Goal: Transaction & Acquisition: Purchase product/service

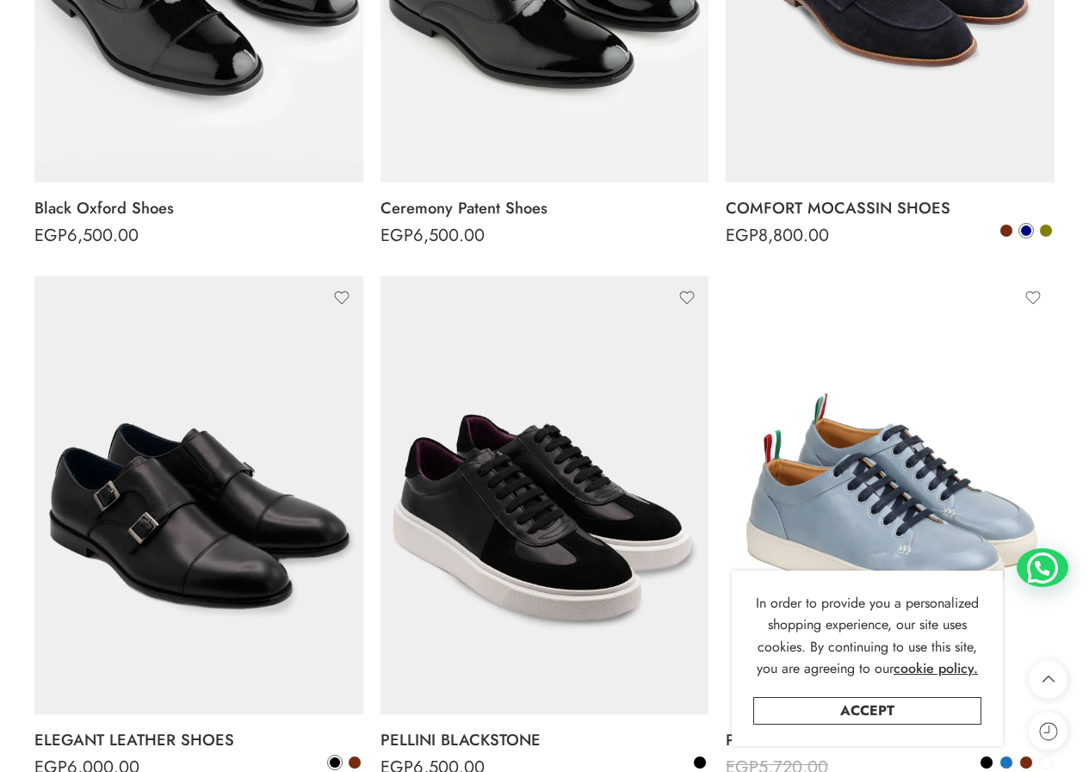
scroll to position [603, 0]
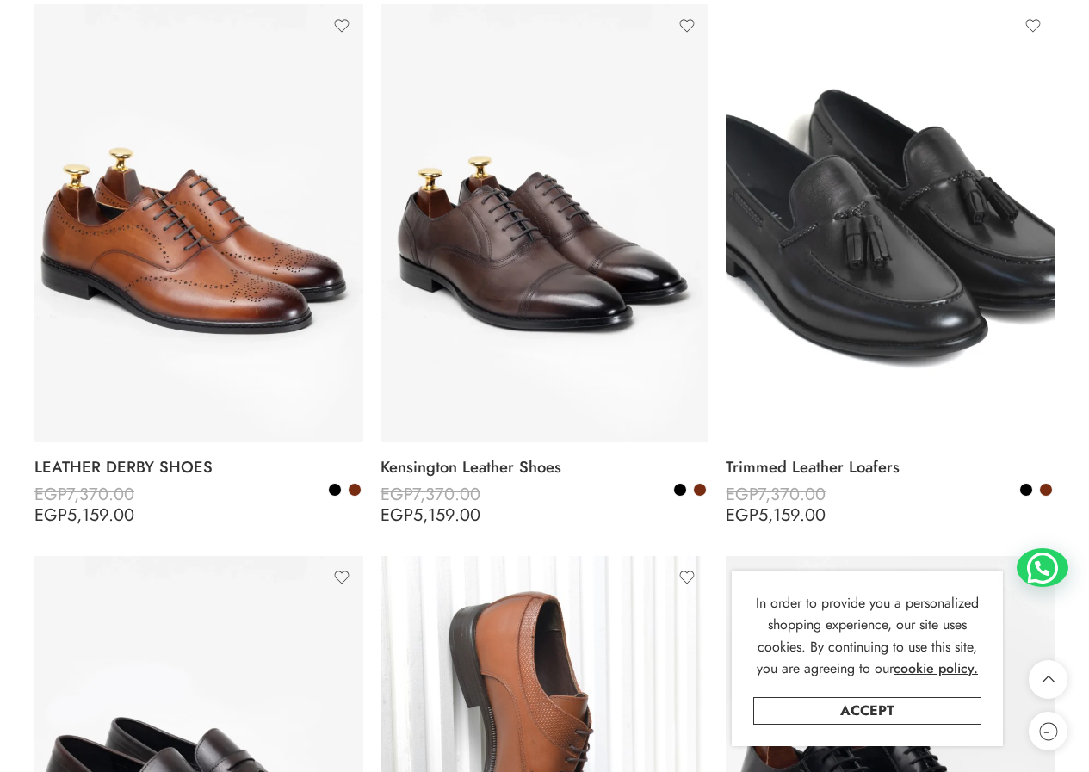
scroll to position [2496, 0]
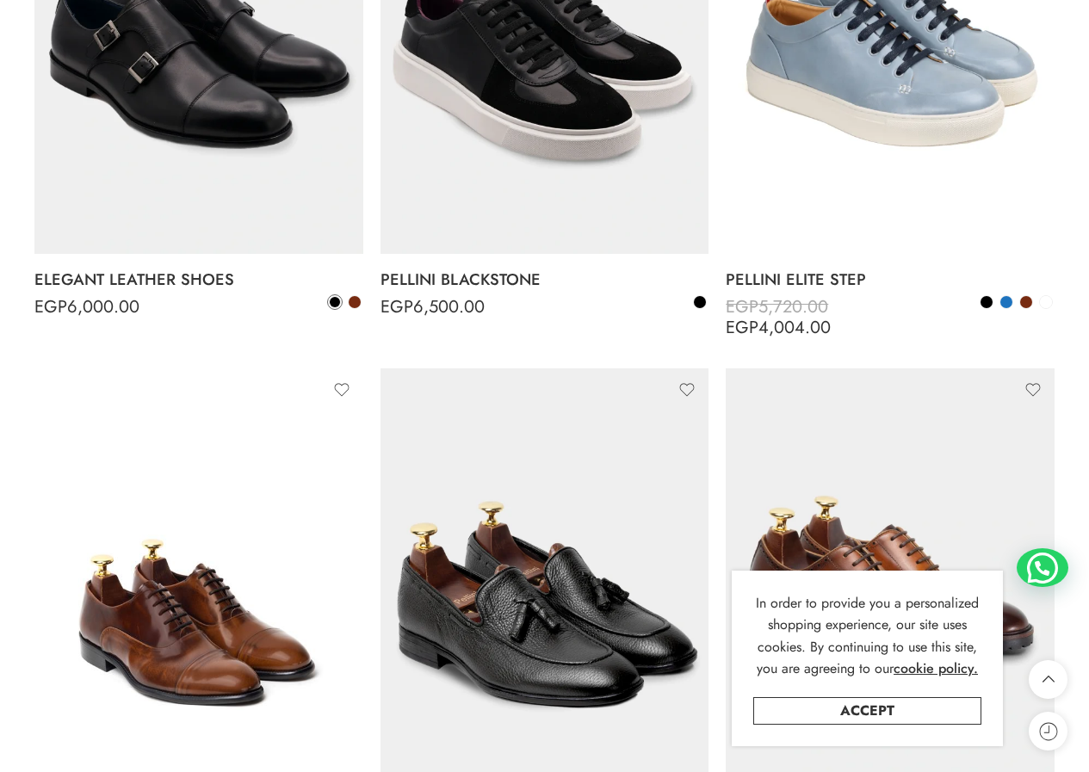
scroll to position [1033, 0]
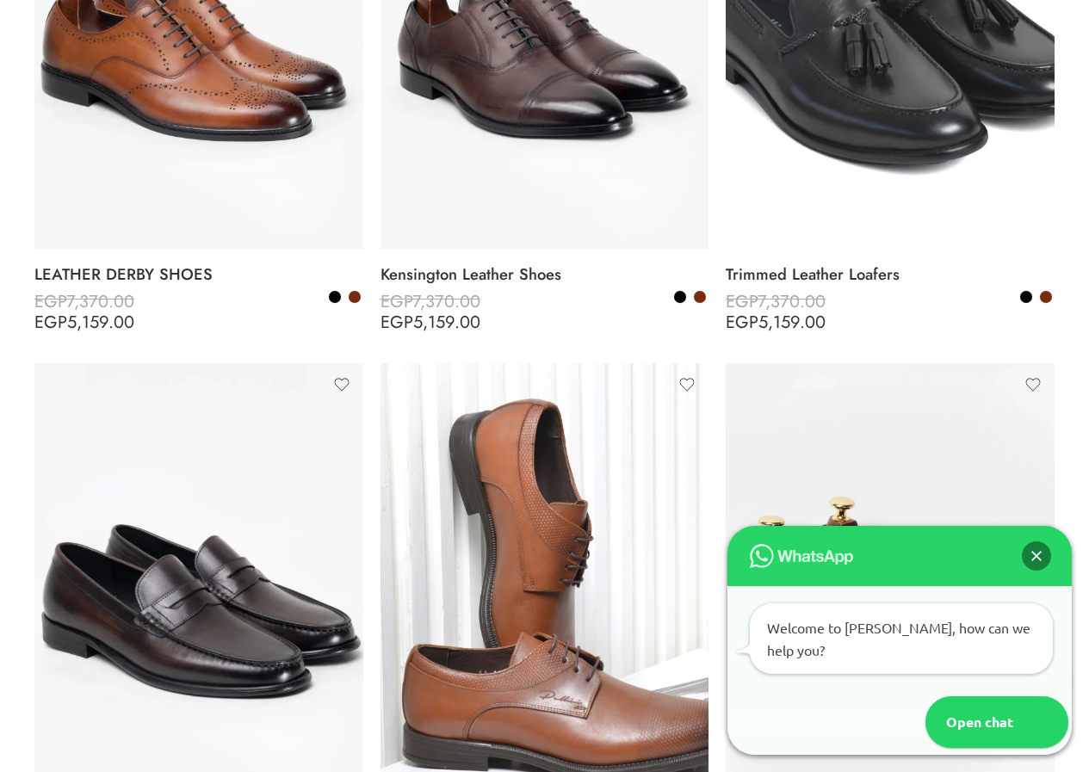
scroll to position [2792, 0]
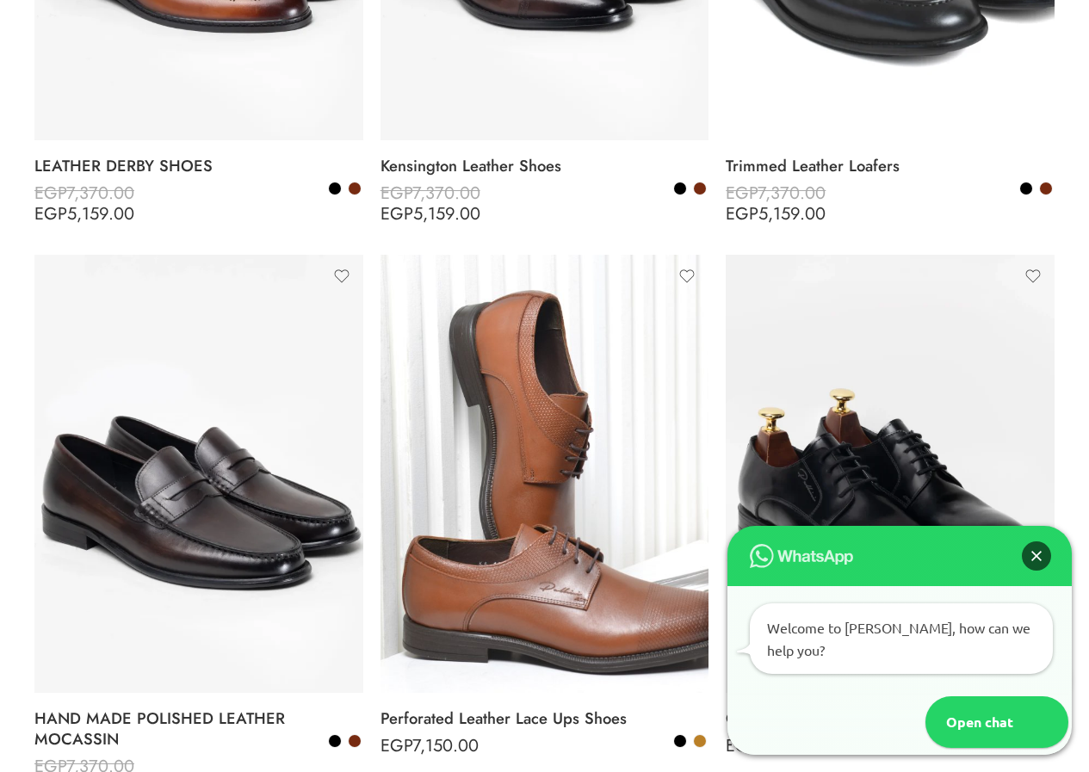
click at [1026, 571] on div "Close" at bounding box center [1036, 555] width 29 height 29
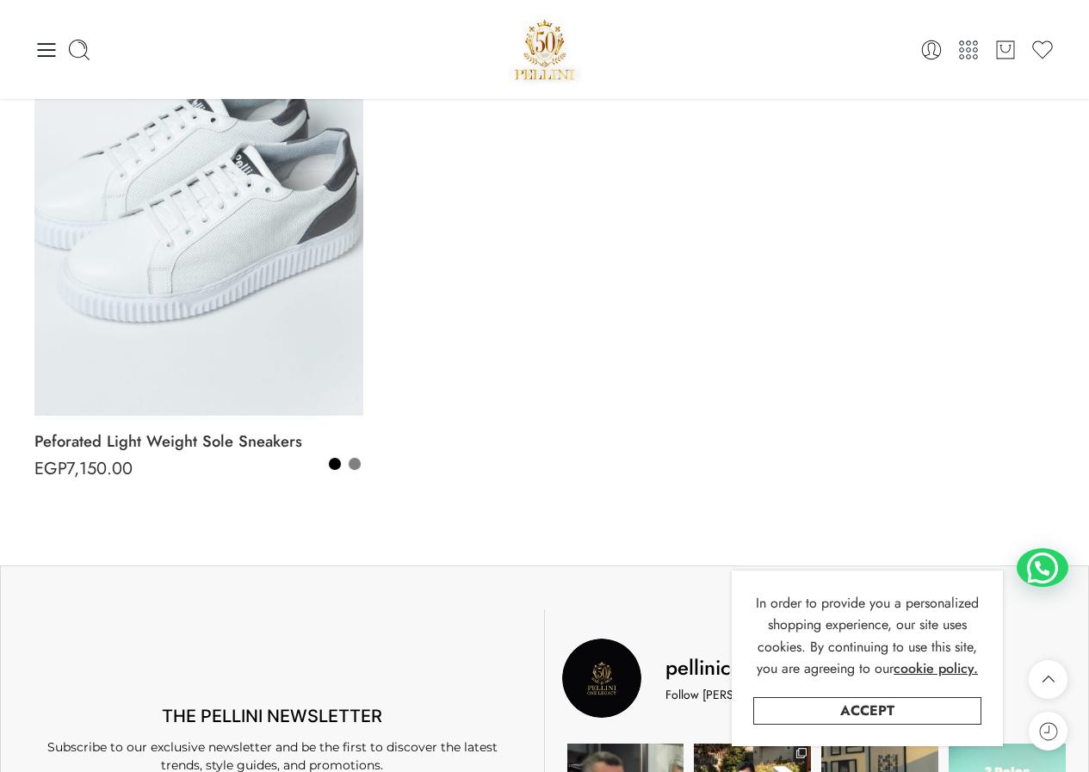
scroll to position [3997, 0]
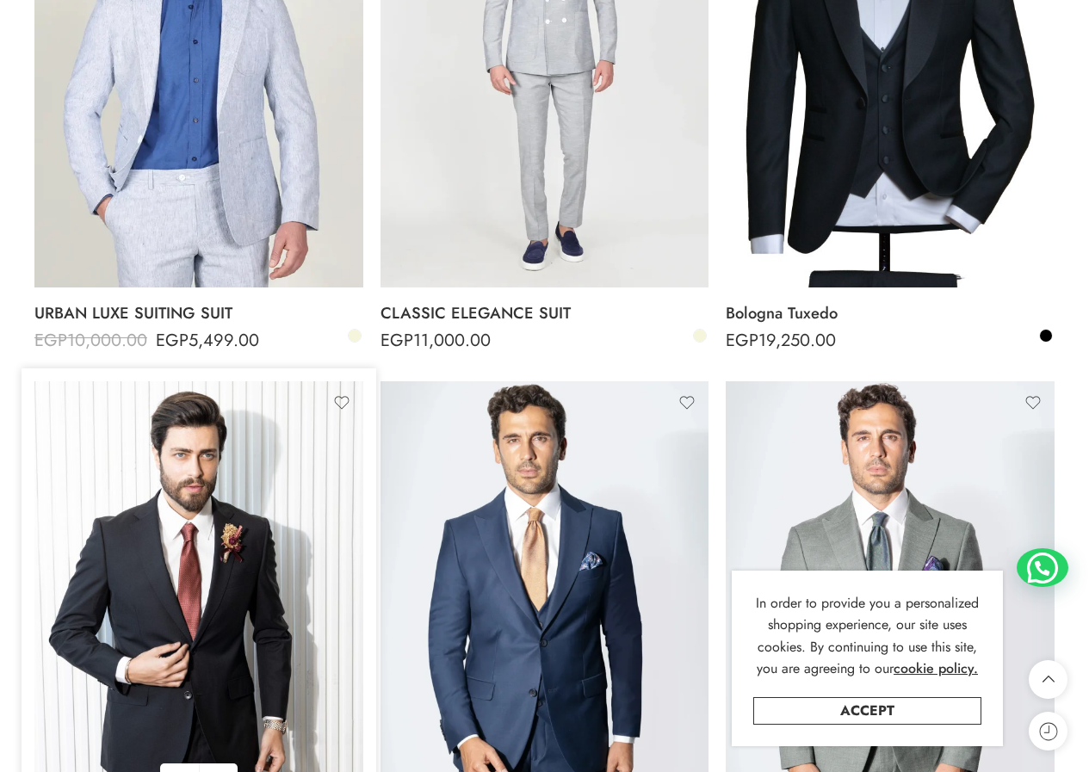
scroll to position [4132, 0]
